Goal: Task Accomplishment & Management: Complete application form

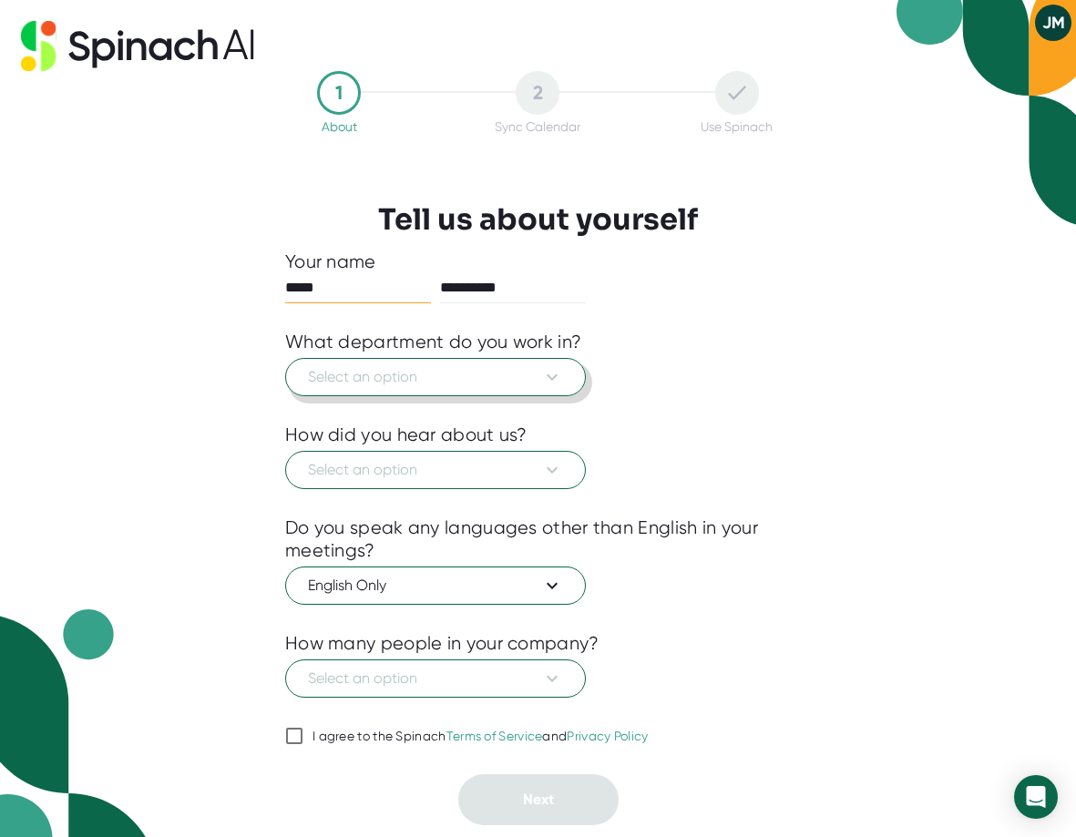
click at [560, 368] on icon at bounding box center [552, 377] width 22 height 22
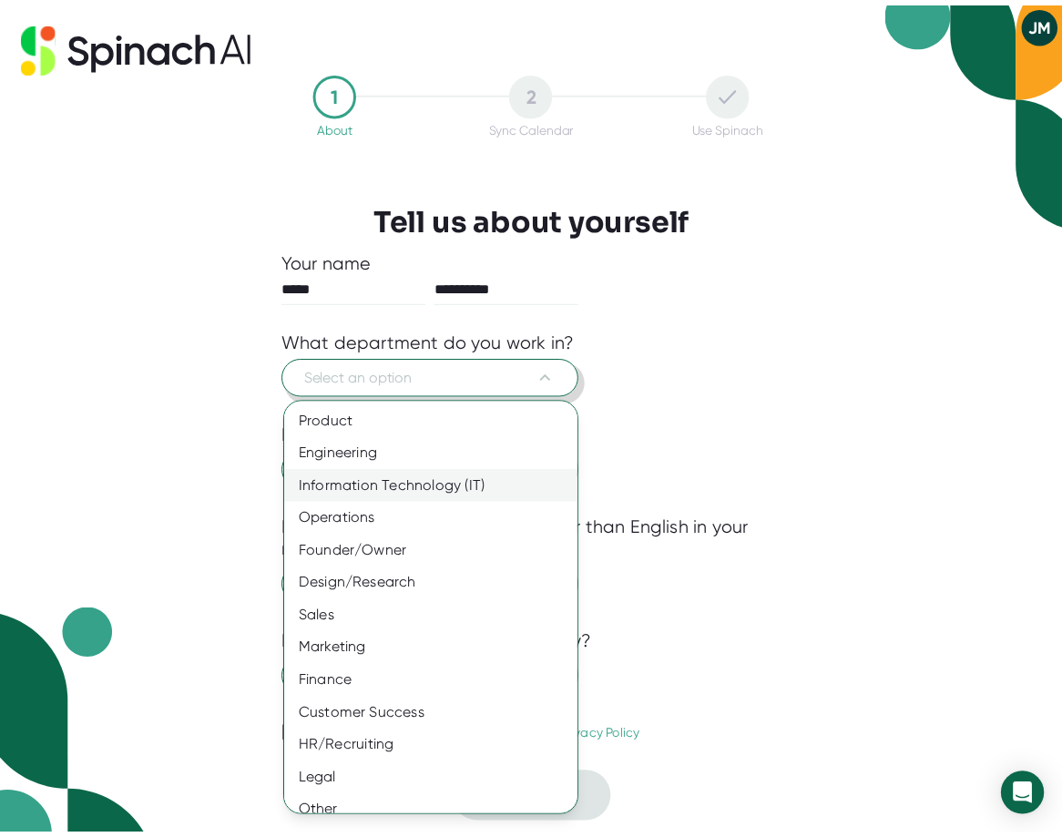
scroll to position [16, 0]
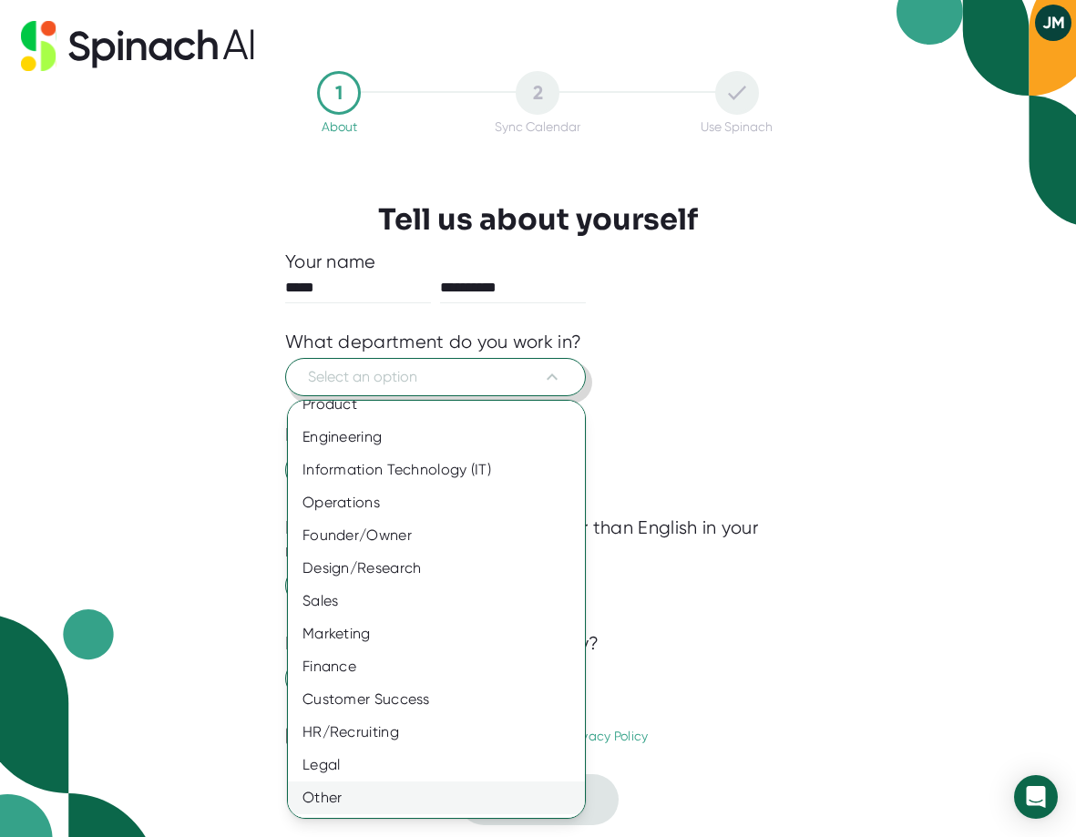
click at [317, 794] on div "Other" at bounding box center [443, 797] width 311 height 33
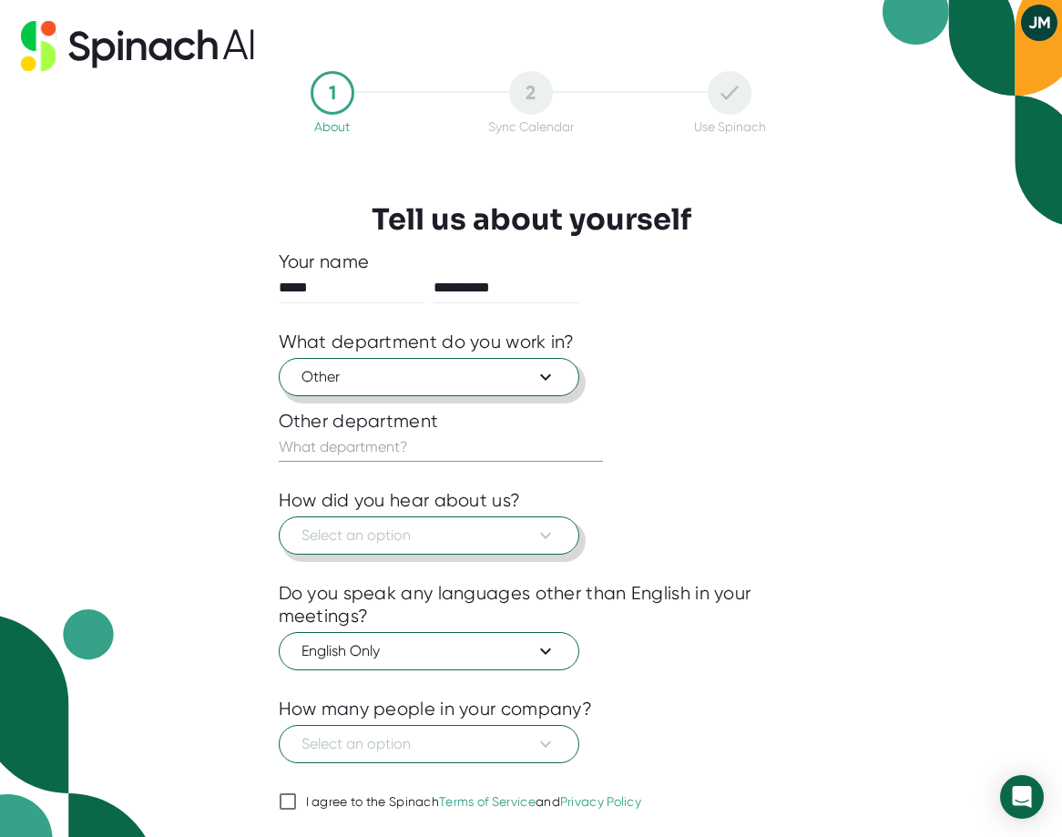
click at [546, 531] on icon at bounding box center [546, 536] width 22 height 22
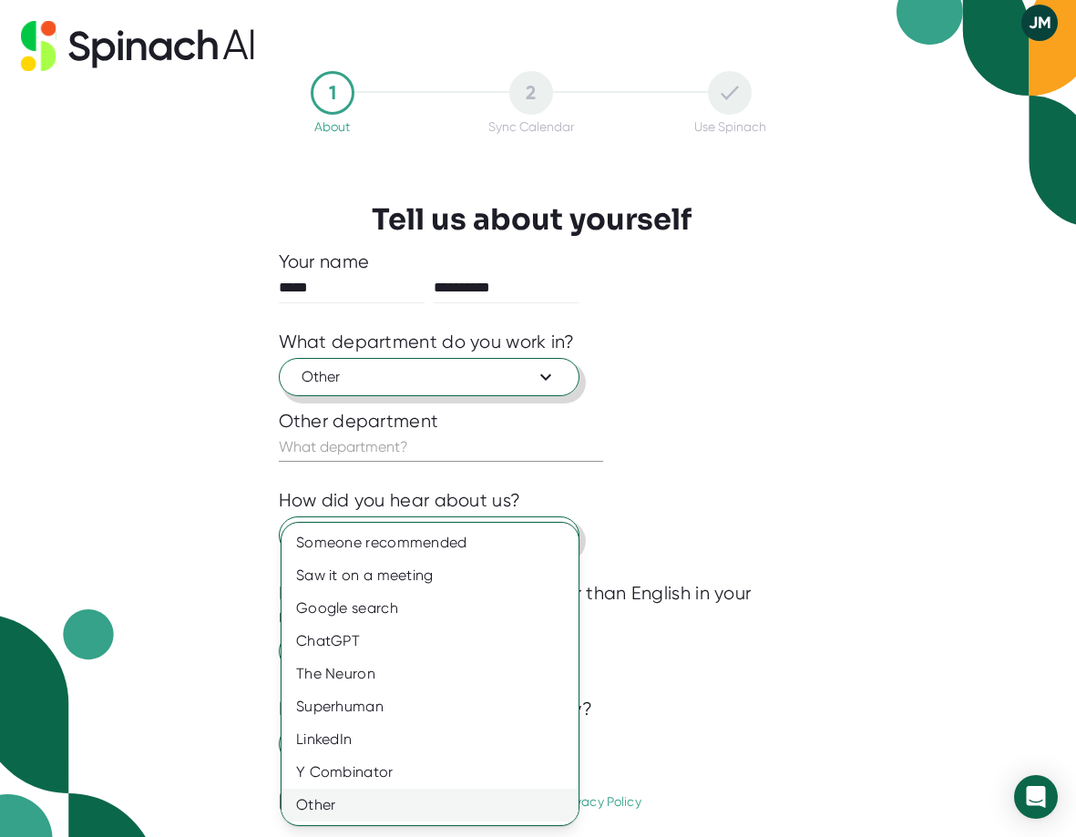
drag, startPoint x: 320, startPoint y: 803, endPoint x: 325, endPoint y: 790, distance: 14.7
click at [320, 800] on div "Other" at bounding box center [429, 805] width 297 height 33
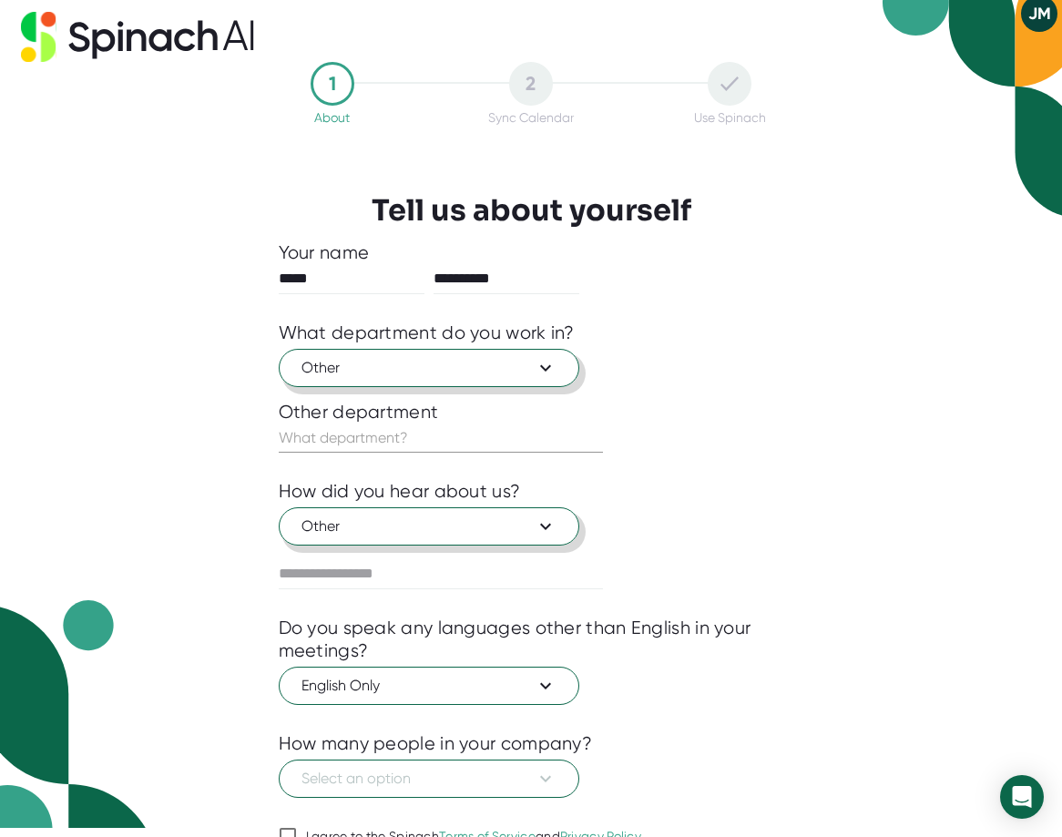
scroll to position [6, 0]
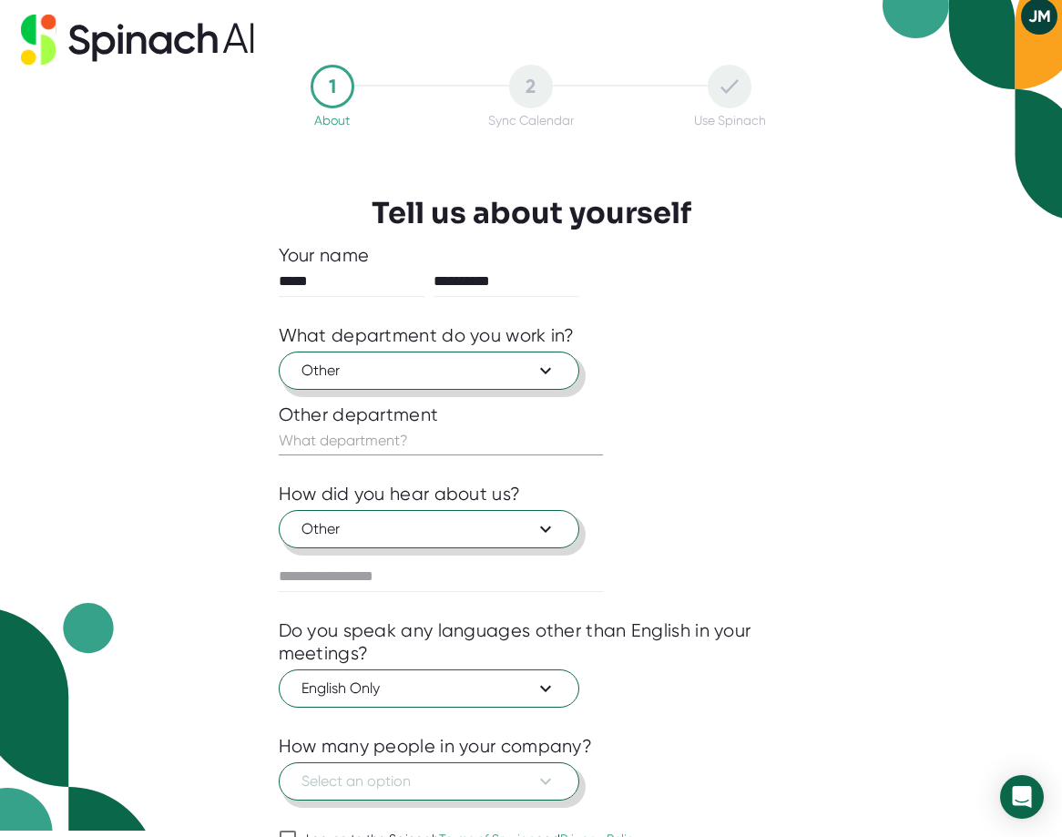
click at [548, 778] on icon at bounding box center [546, 782] width 22 height 22
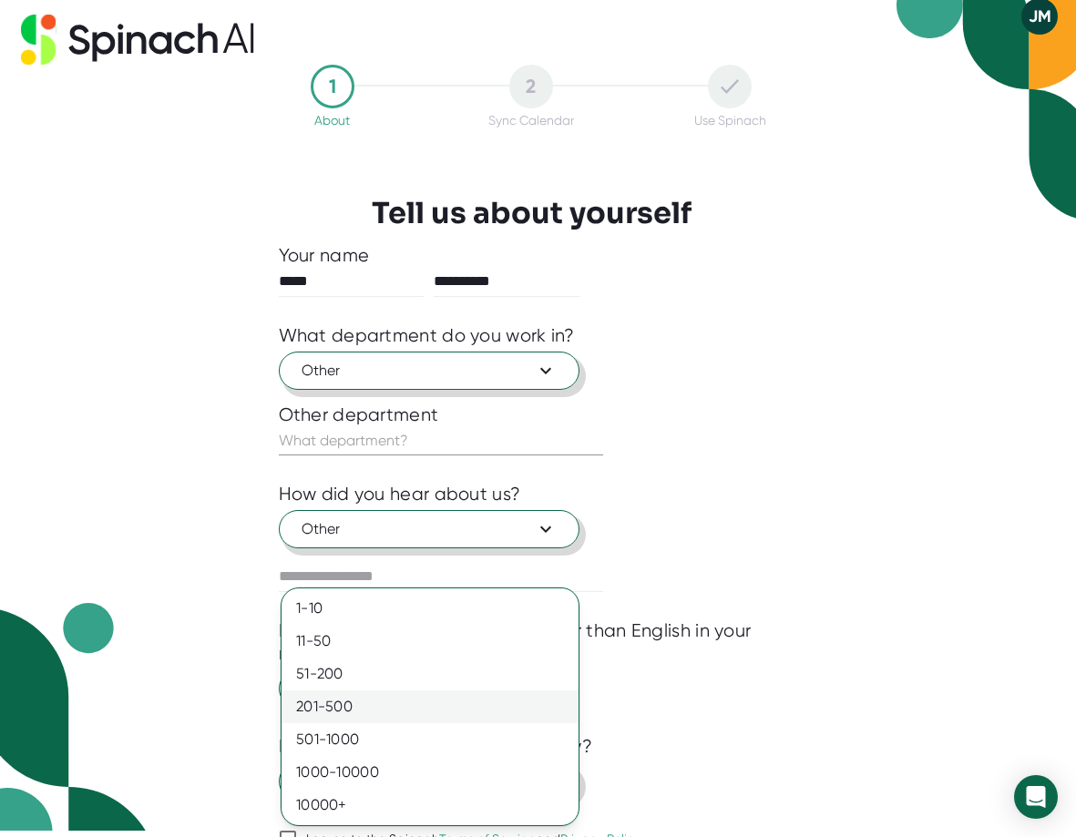
click at [356, 703] on div "201-500" at bounding box center [429, 706] width 297 height 33
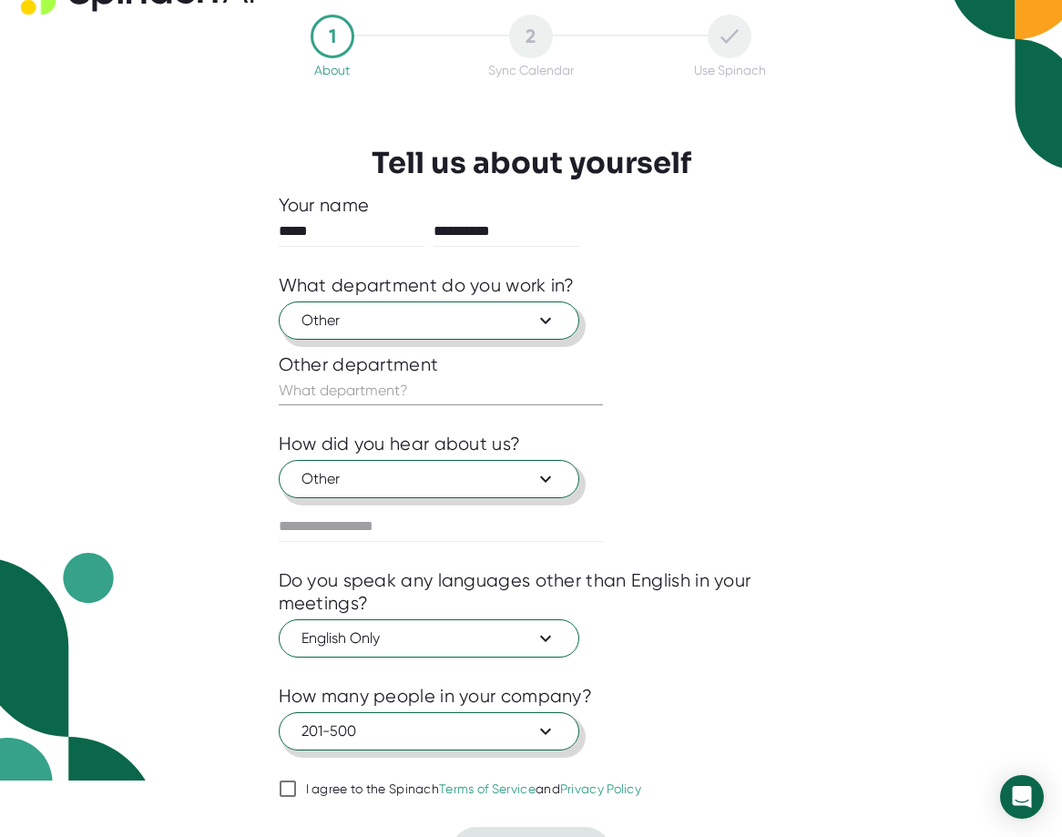
scroll to position [97, 0]
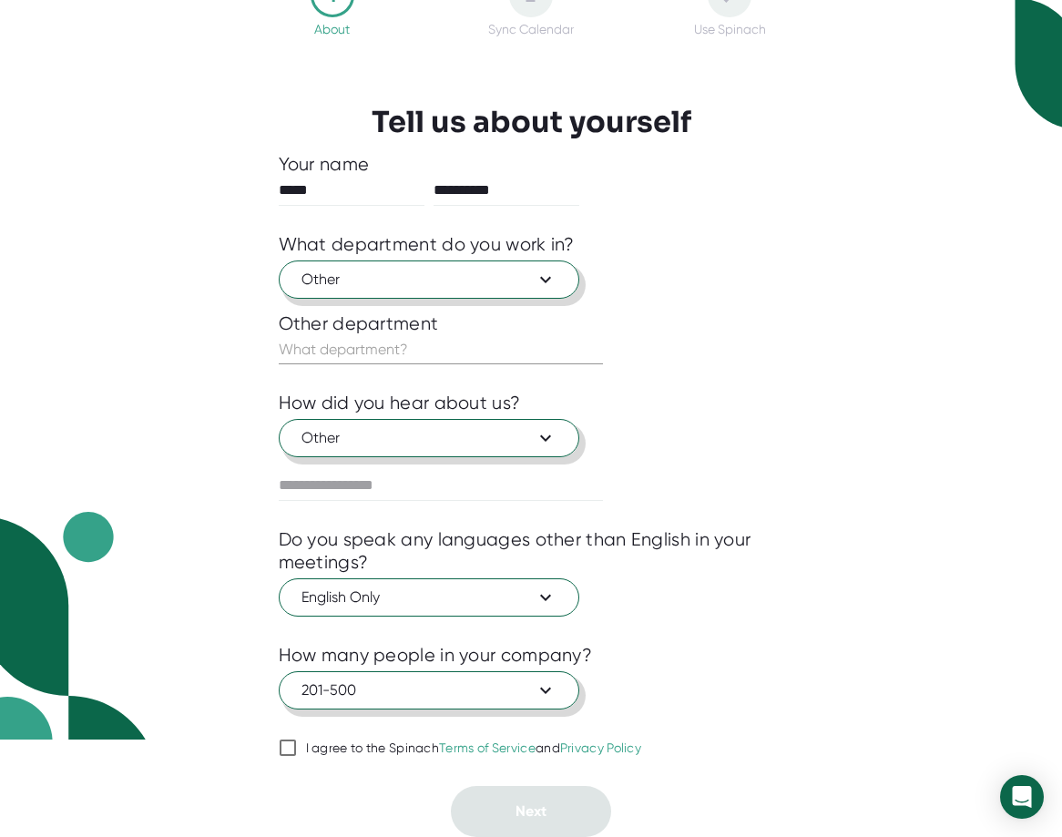
click at [286, 747] on input "I agree to the Spinach Terms of Service and Privacy Policy" at bounding box center [288, 748] width 18 height 22
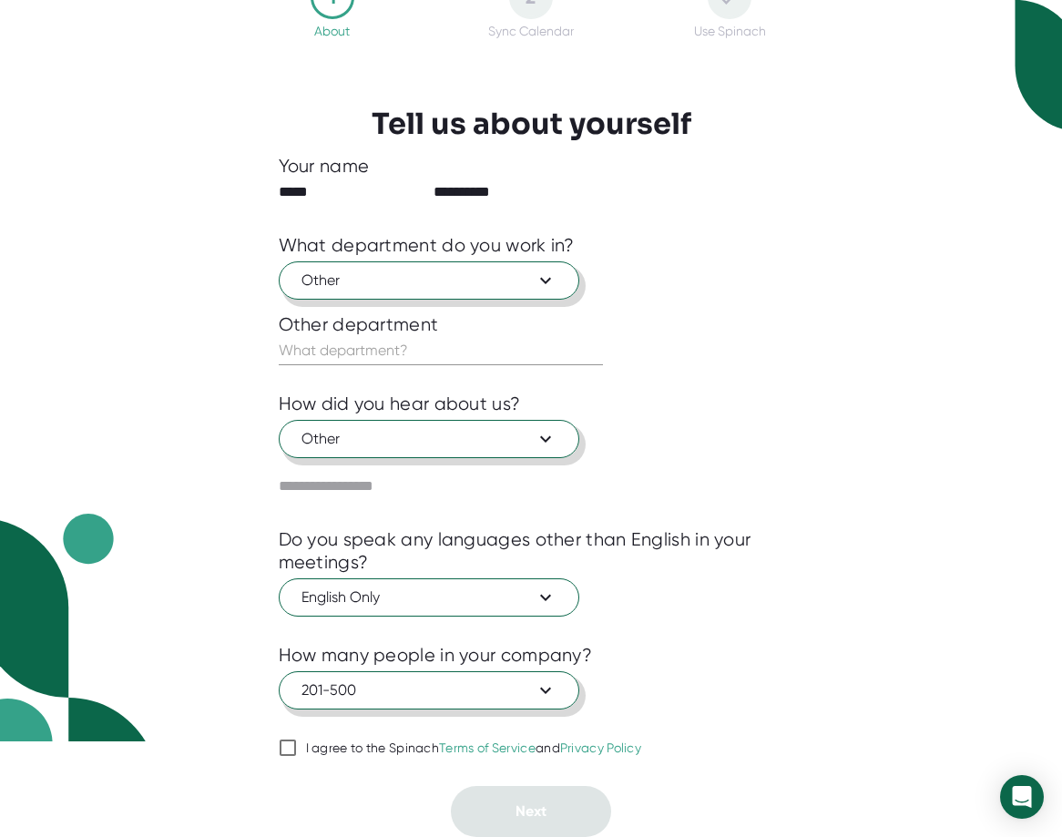
checkbox input "true"
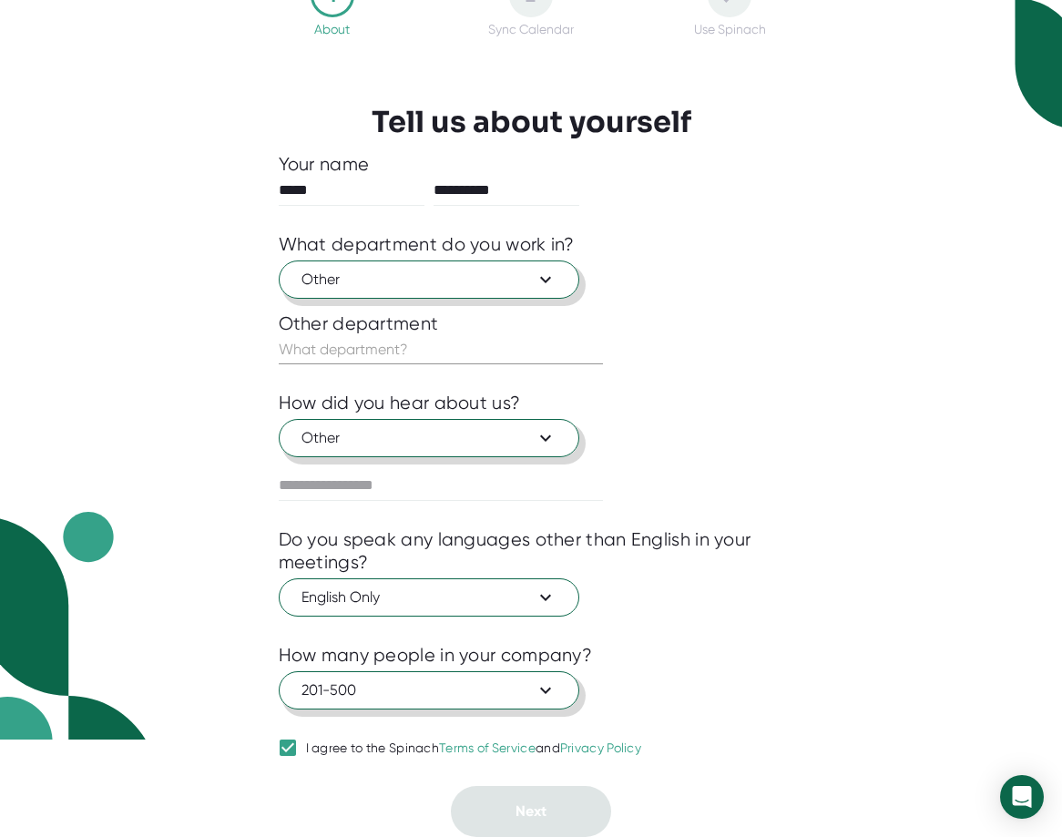
drag, startPoint x: 731, startPoint y: 525, endPoint x: 806, endPoint y: 480, distance: 87.0
click at [745, 517] on div at bounding box center [532, 514] width 506 height 27
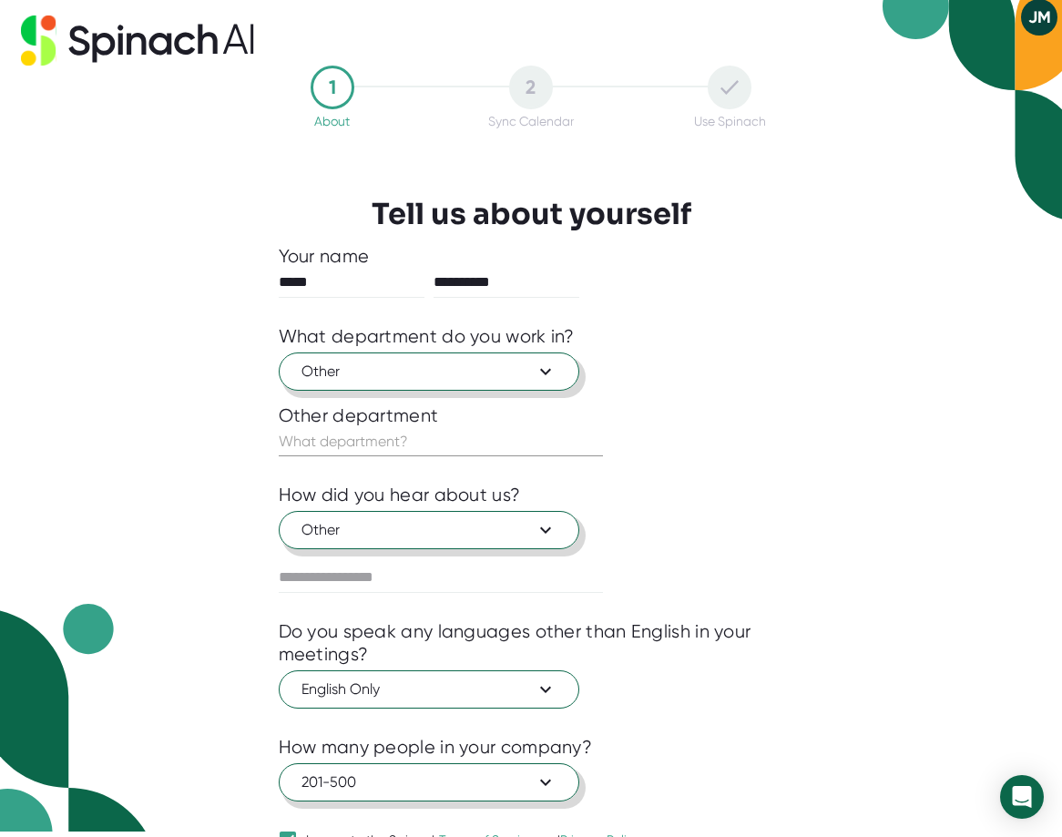
scroll to position [0, 0]
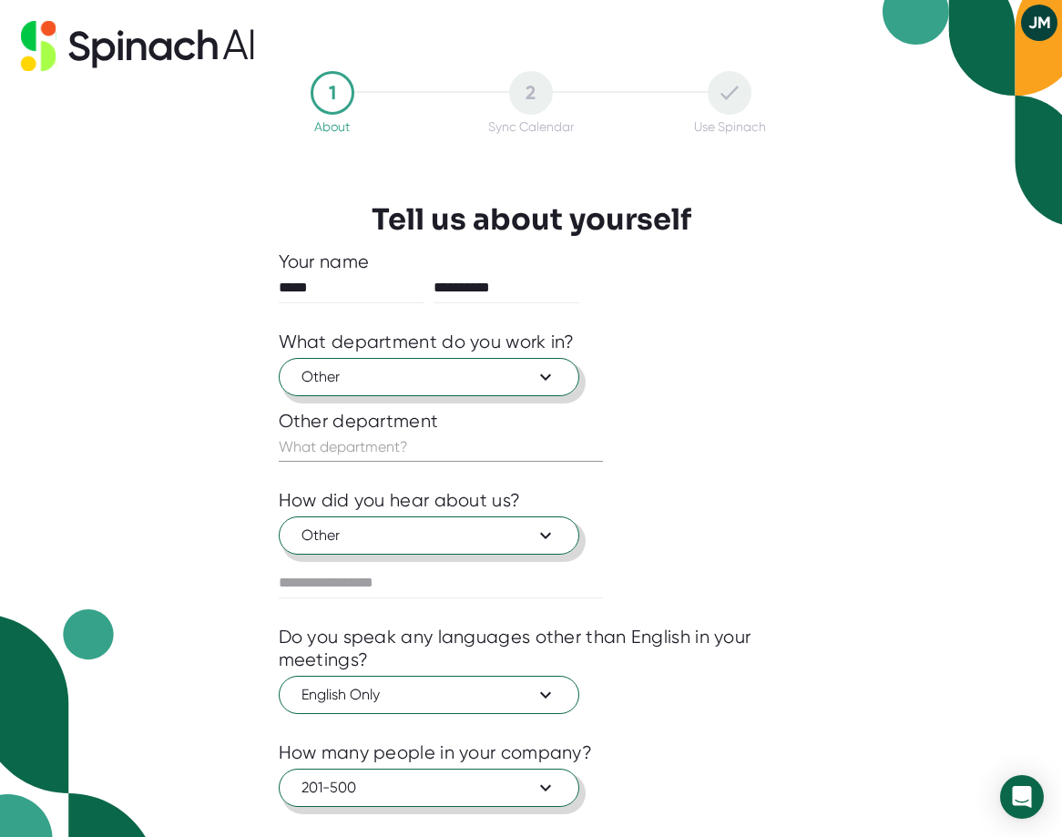
click at [535, 97] on div "2" at bounding box center [531, 93] width 44 height 44
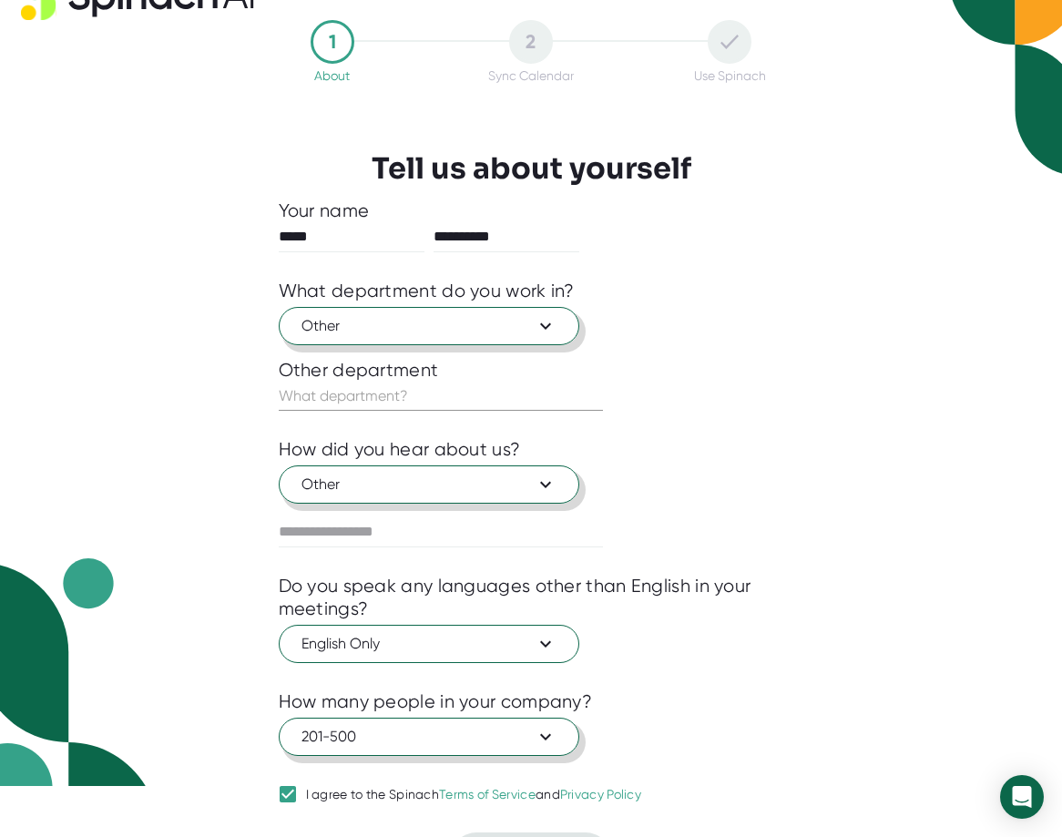
scroll to position [97, 0]
